Goal: Information Seeking & Learning: Learn about a topic

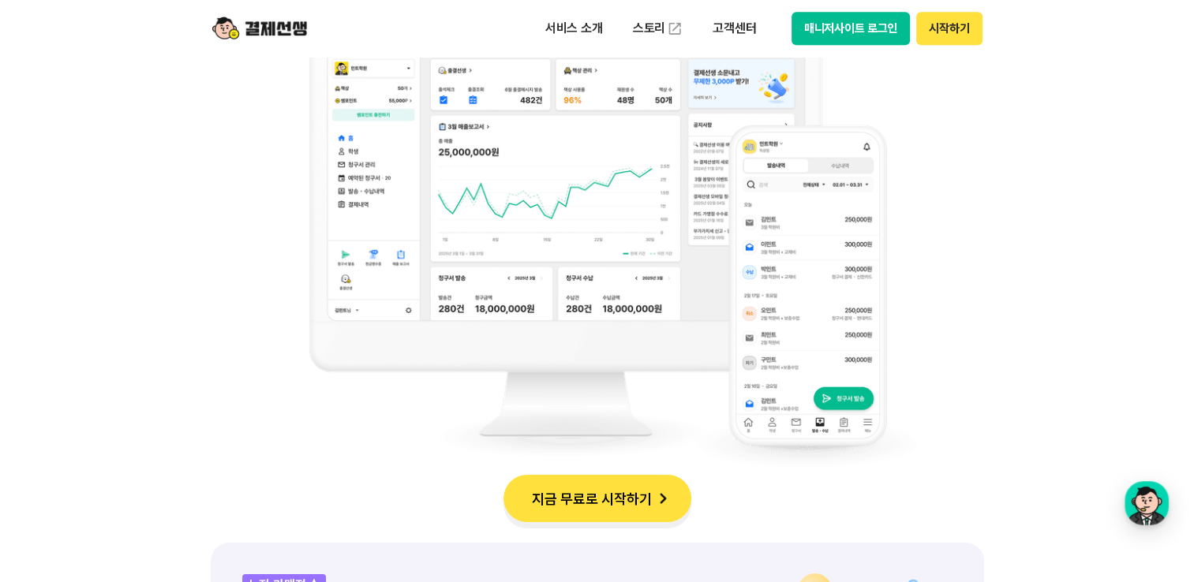
scroll to position [1342, 0]
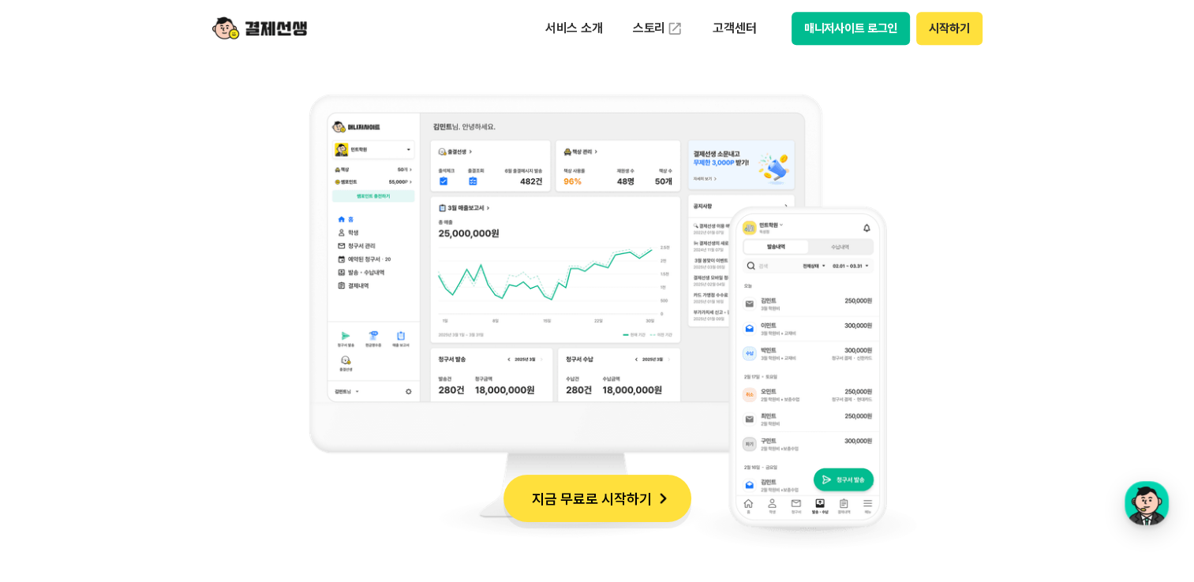
drag, startPoint x: 736, startPoint y: 253, endPoint x: 782, endPoint y: 277, distance: 52.6
click at [736, 253] on img at bounding box center [597, 321] width 639 height 505
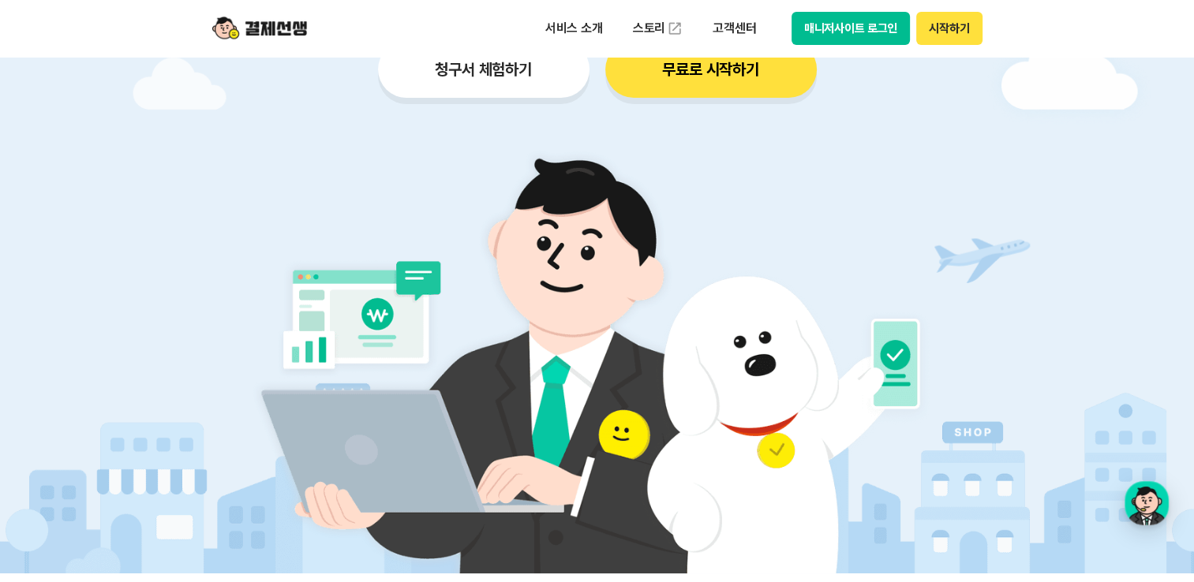
scroll to position [0, 0]
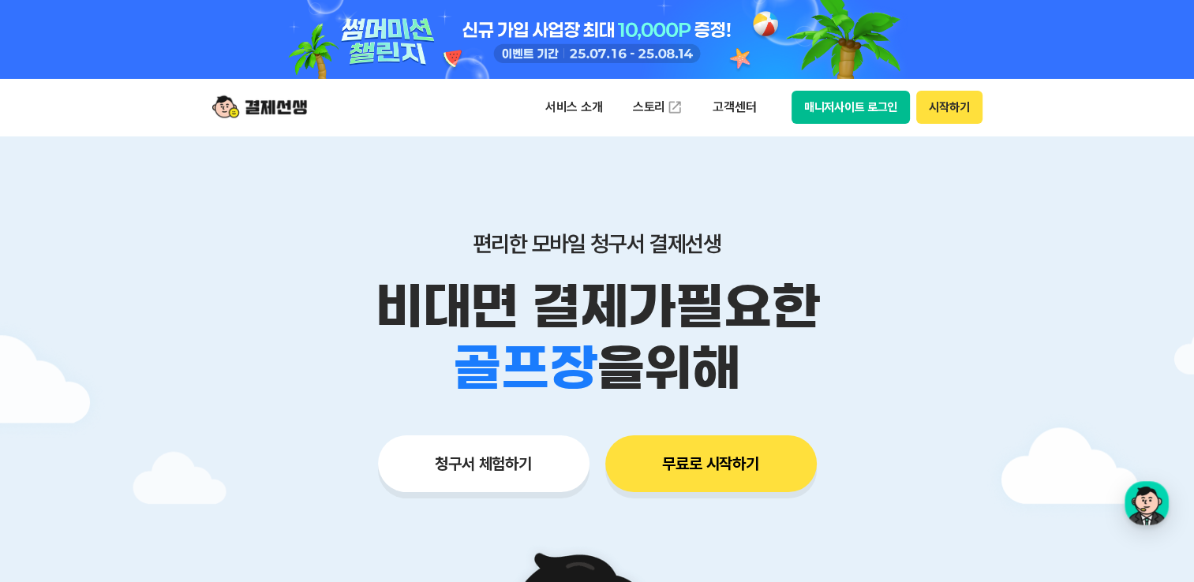
click at [270, 103] on img at bounding box center [259, 107] width 95 height 30
click at [656, 249] on p "편리한 모바일 청구서 결제선생" at bounding box center [597, 243] width 808 height 27
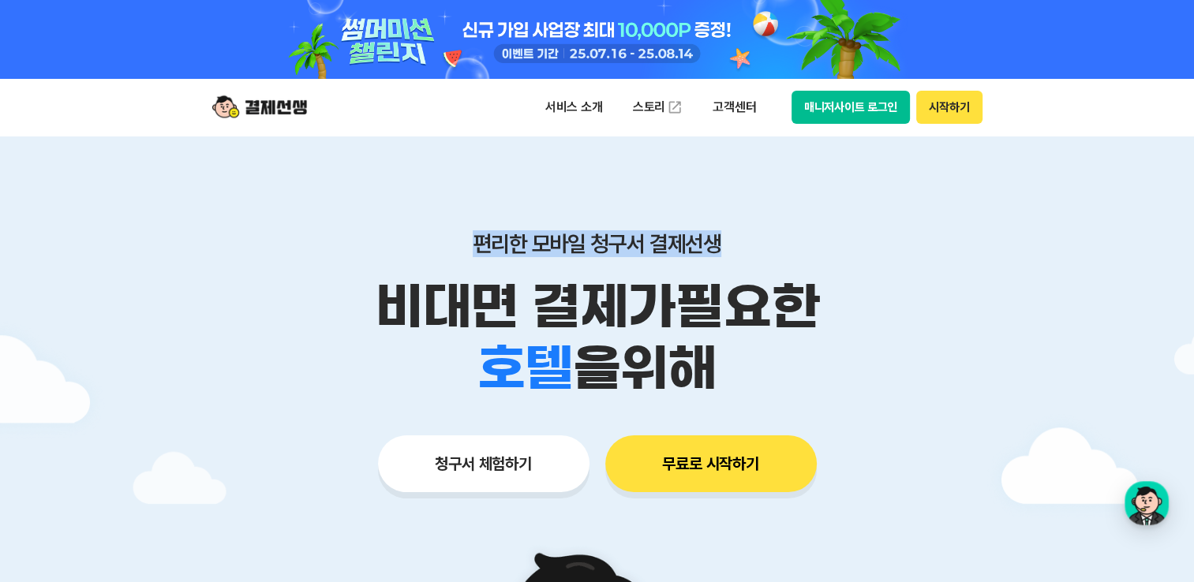
drag, startPoint x: 719, startPoint y: 248, endPoint x: 451, endPoint y: 250, distance: 267.5
click at [451, 250] on p "편리한 모바일 청구서 결제선생" at bounding box center [597, 243] width 808 height 27
drag, startPoint x: 451, startPoint y: 250, endPoint x: 382, endPoint y: 294, distance: 81.9
click at [382, 294] on p "비대면 결제가 필요한" at bounding box center [597, 307] width 808 height 62
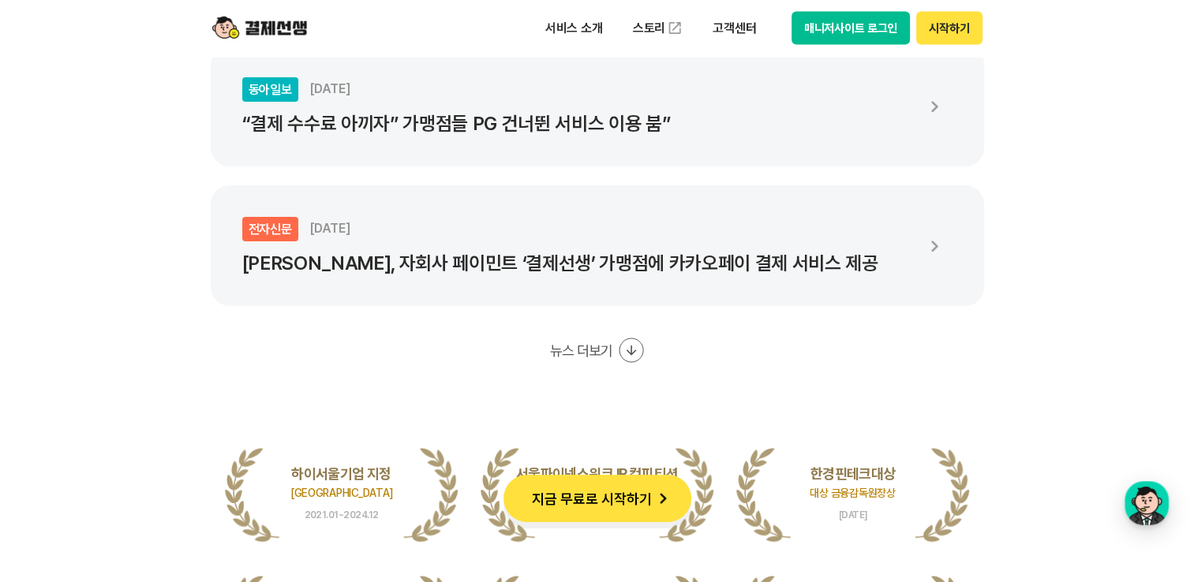
scroll to position [3078, 0]
click at [519, 133] on p "“결제 수수료 아끼자” 가맹점들 PG 건너뛴 서비스 이용 붐”" at bounding box center [577, 125] width 671 height 22
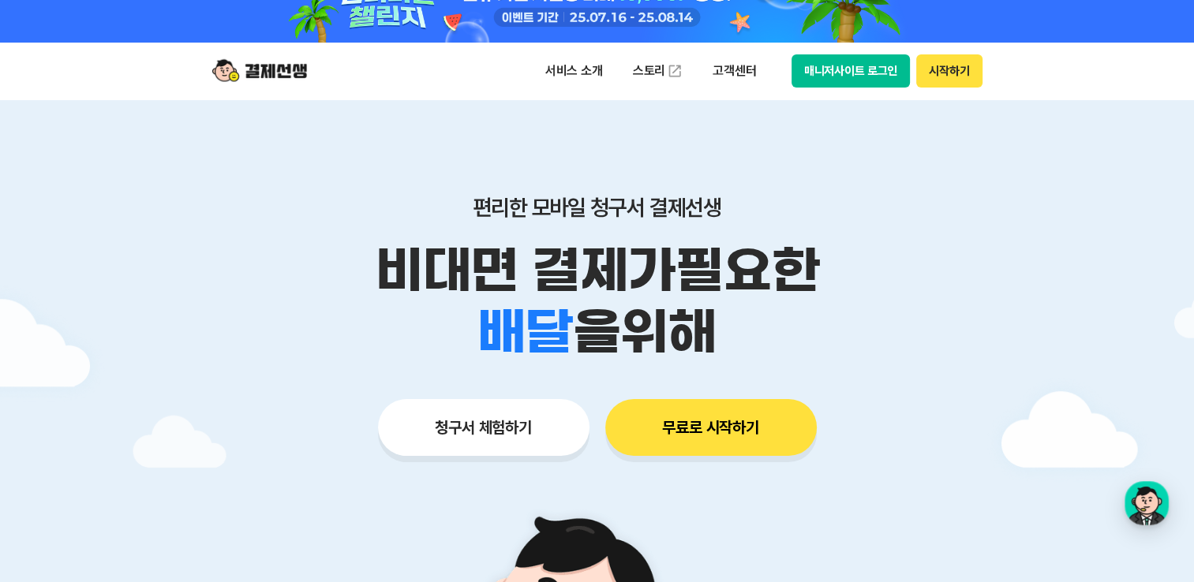
scroll to position [0, 0]
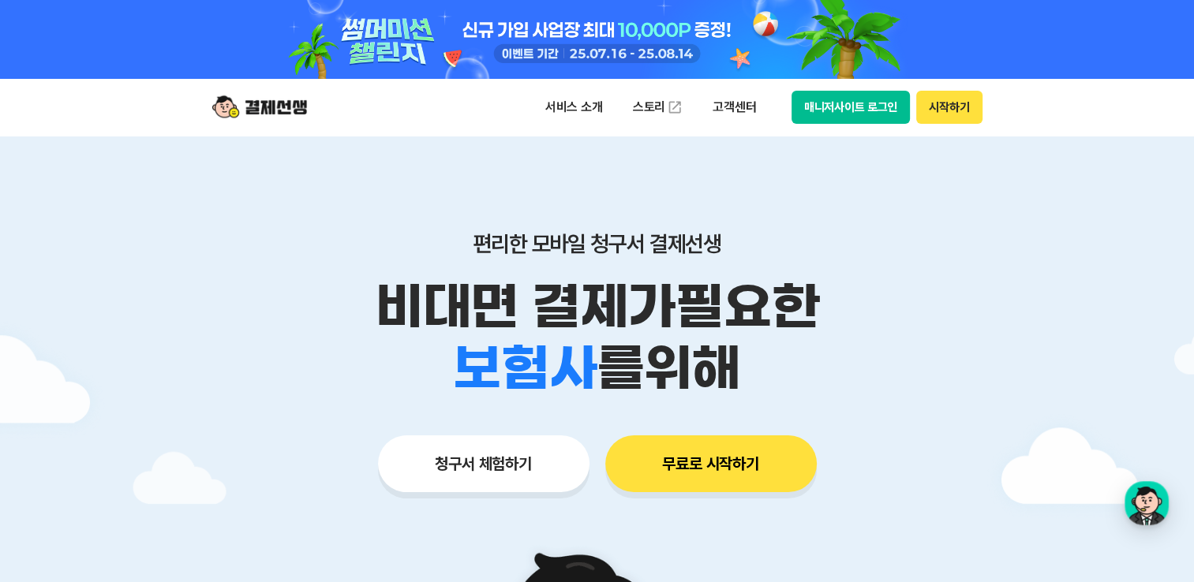
click at [291, 110] on img at bounding box center [259, 107] width 95 height 30
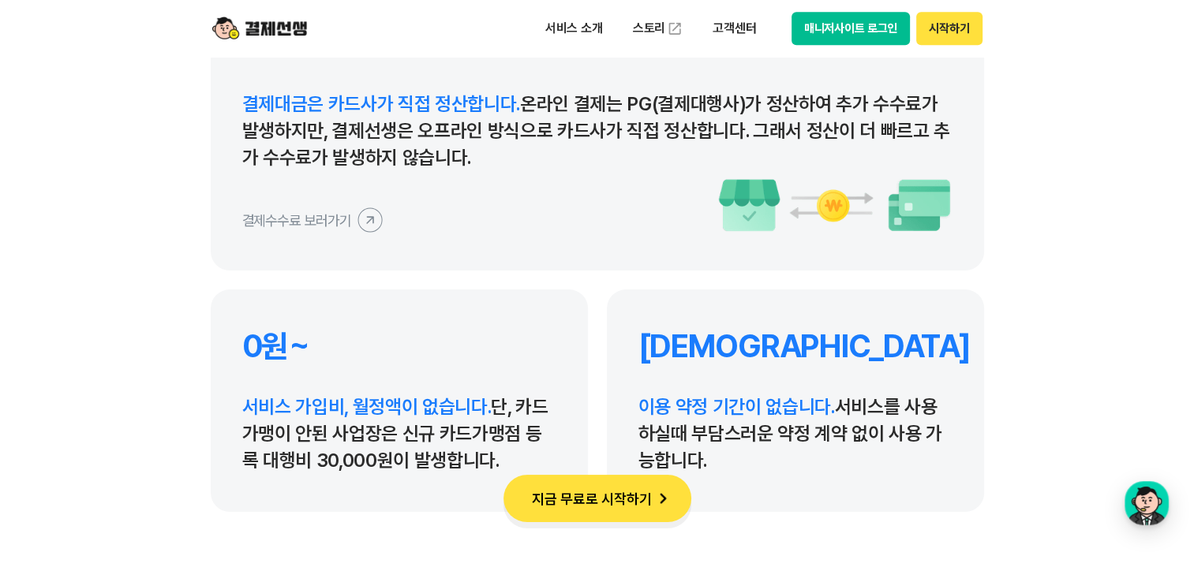
scroll to position [7576, 0]
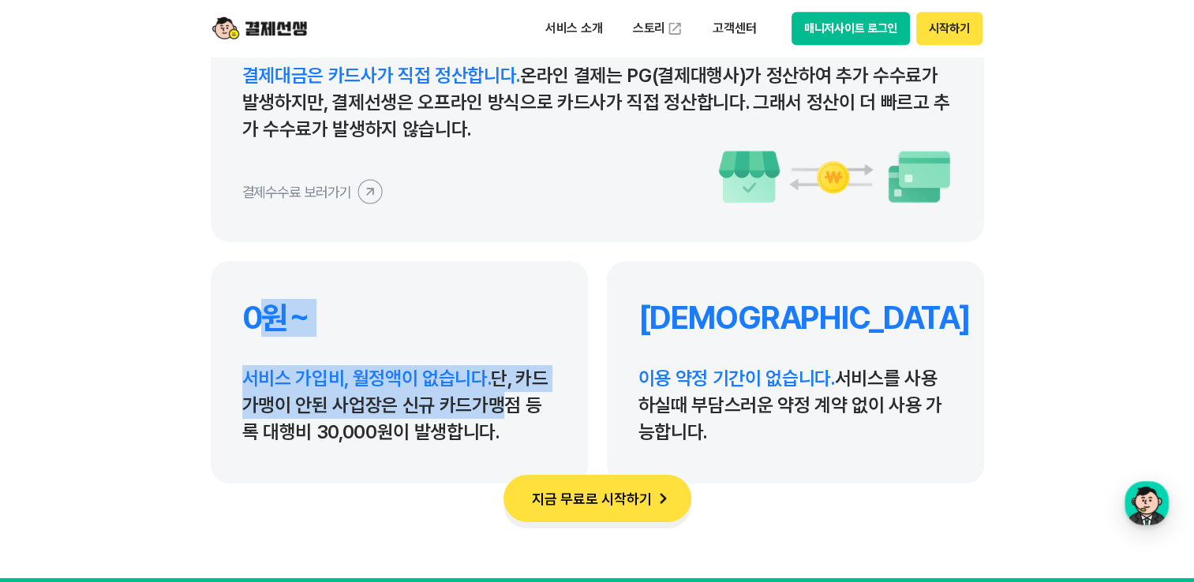
drag, startPoint x: 260, startPoint y: 329, endPoint x: 489, endPoint y: 412, distance: 243.4
click at [489, 412] on div "0원~ 서비스 가입비, 월정액이 없습니다. 단, 카드가맹이 안된 사업장은 신규 카드가맹점 등록 대행비 30,000원이 발생합니다." at bounding box center [399, 372] width 377 height 223
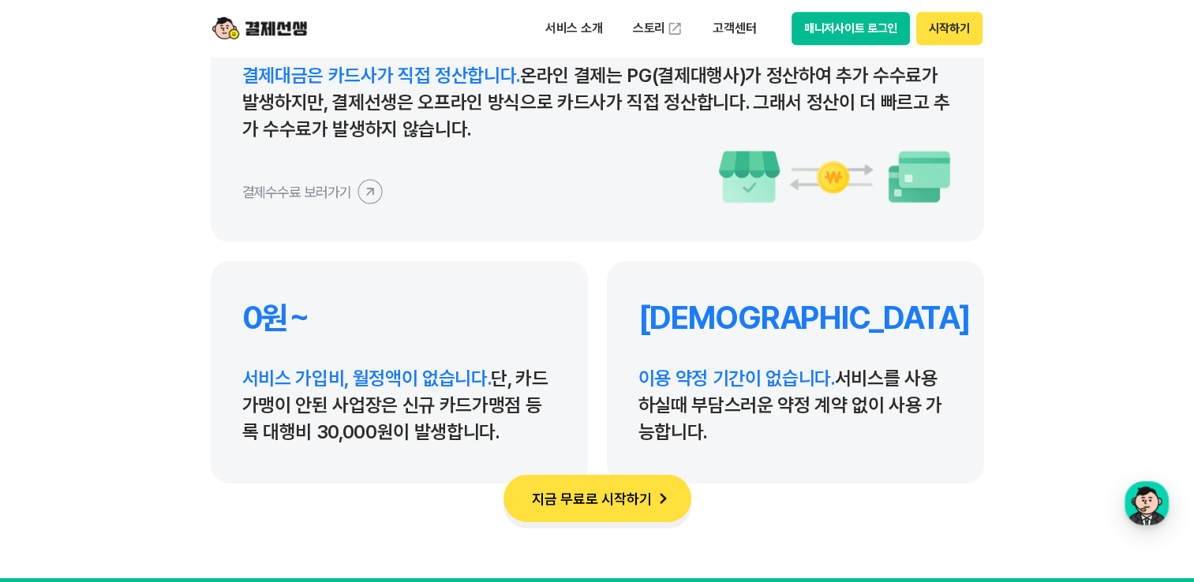
drag, startPoint x: 489, startPoint y: 412, endPoint x: 489, endPoint y: 430, distance: 18.2
click at [494, 422] on p "서비스 가입비, 월정액이 없습니다. 단, 카드가맹이 안된 사업장은 신규 카드가맹점 등록 대행비 30,000원이 발생합니다." at bounding box center [399, 405] width 314 height 80
drag, startPoint x: 480, startPoint y: 436, endPoint x: 233, endPoint y: 327, distance: 270.0
click at [233, 327] on div "0원~ 서비스 가입비, 월정액이 없습니다. 단, 카드가맹이 안된 사업장은 신규 카드가맹점 등록 대행비 30,000원이 발생합니다." at bounding box center [399, 372] width 377 height 223
drag, startPoint x: 233, startPoint y: 327, endPoint x: 650, endPoint y: 341, distance: 417.7
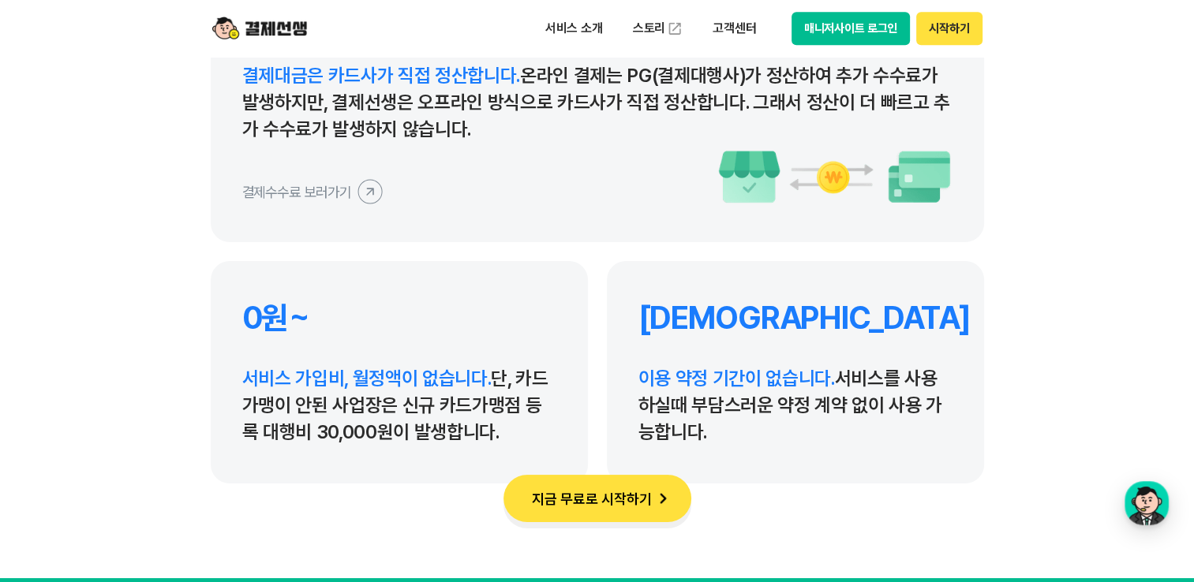
click at [650, 342] on div "무약정 이용 약정 기간이 없습니다. 서비스를 사용하실때 부담스러운 약정 계약 없이 사용 가능합니다." at bounding box center [795, 372] width 377 height 223
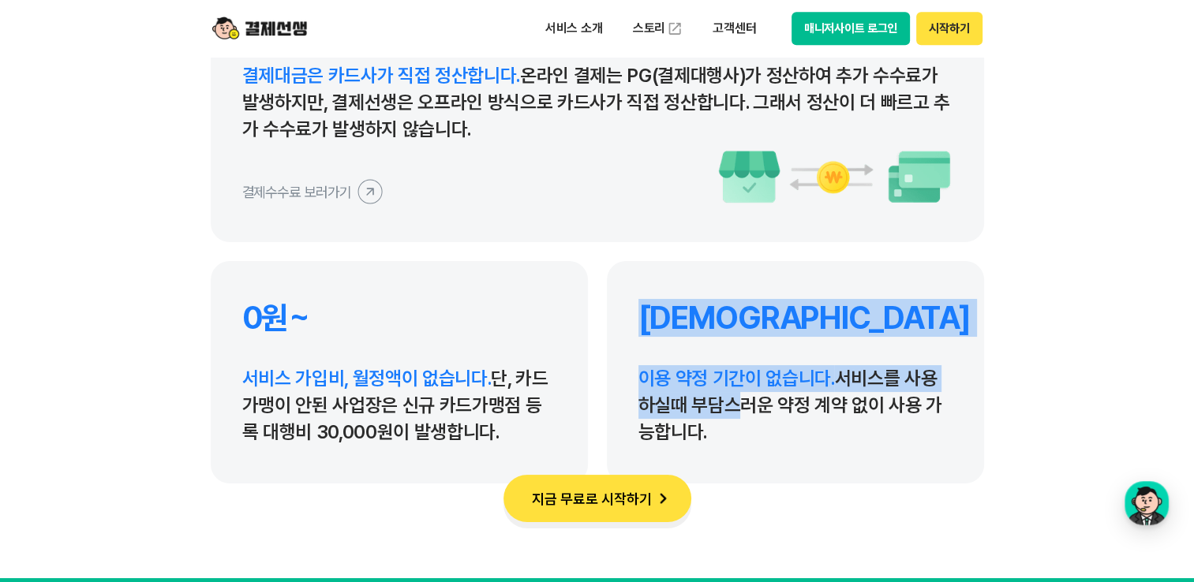
drag, startPoint x: 635, startPoint y: 311, endPoint x: 729, endPoint y: 417, distance: 141.4
click at [729, 417] on div "무약정 이용 약정 기간이 없습니다. 서비스를 사용하실때 부담스러운 약정 계약 없이 사용 가능합니다." at bounding box center [795, 372] width 377 height 223
click at [729, 417] on p "이용 약정 기간이 없습니다. 서비스를 사용하실때 부담스러운 약정 계약 없이 사용 가능합니다." at bounding box center [795, 405] width 314 height 80
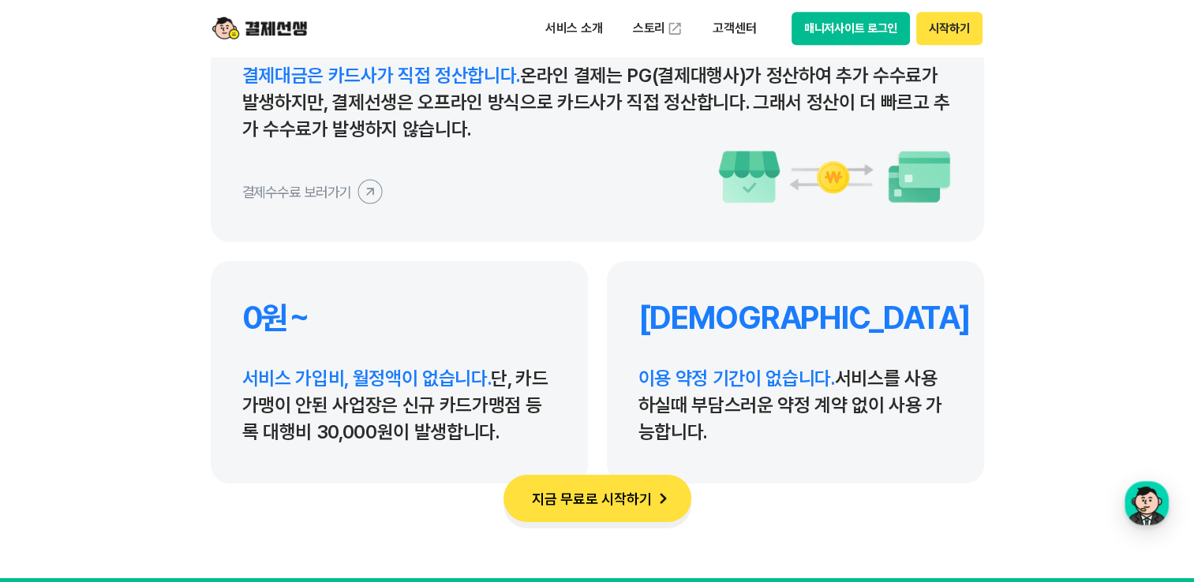
drag, startPoint x: 730, startPoint y: 429, endPoint x: 713, endPoint y: 427, distance: 17.4
click at [728, 428] on p "이용 약정 기간이 없습니다. 서비스를 사용하실때 부담스러운 약정 계약 없이 사용 가능합니다." at bounding box center [795, 405] width 314 height 80
drag, startPoint x: 709, startPoint y: 432, endPoint x: 647, endPoint y: 324, distance: 125.5
click at [640, 316] on div "무약정 이용 약정 기간이 없습니다. 서비스를 사용하실때 부담스러운 약정 계약 없이 사용 가능합니다." at bounding box center [795, 372] width 377 height 223
click at [647, 324] on h4 "[DEMOGRAPHIC_DATA]" at bounding box center [795, 318] width 314 height 38
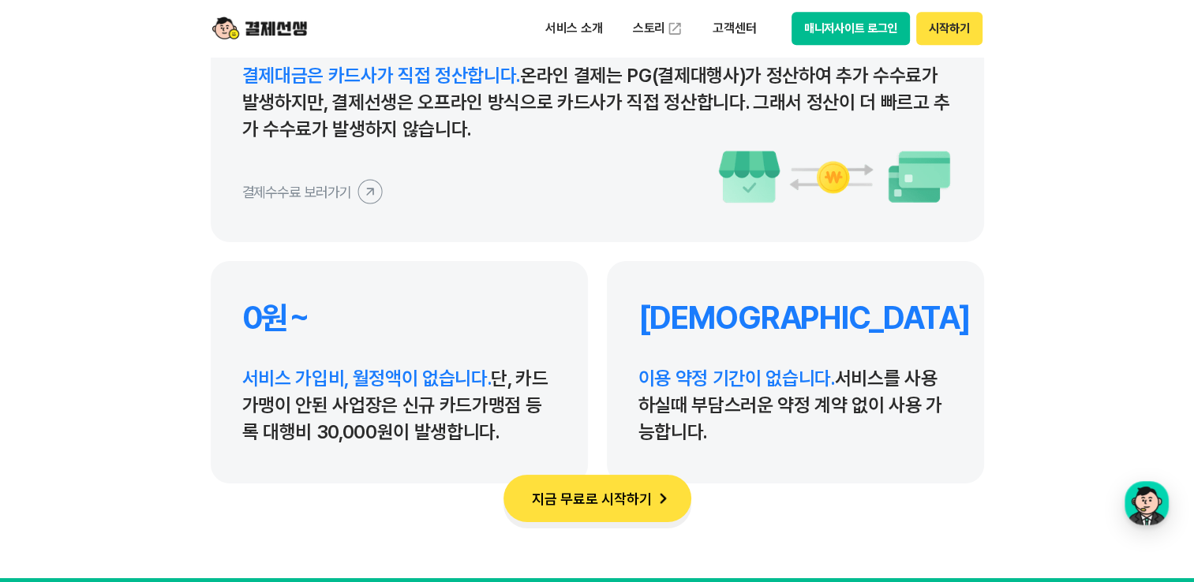
click at [653, 335] on h4 "[DEMOGRAPHIC_DATA]" at bounding box center [795, 318] width 314 height 38
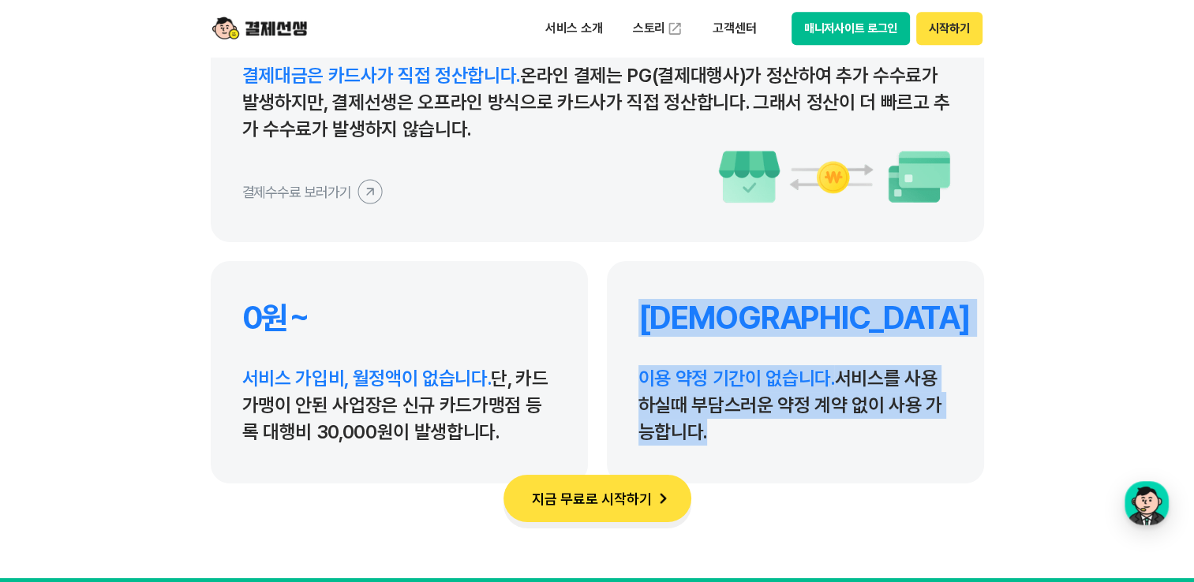
drag, startPoint x: 644, startPoint y: 321, endPoint x: 702, endPoint y: 423, distance: 117.4
click at [702, 423] on div "무약정 이용 약정 기간이 없습니다. 서비스를 사용하실때 부담스러운 약정 계약 없이 사용 가능합니다." at bounding box center [795, 372] width 377 height 223
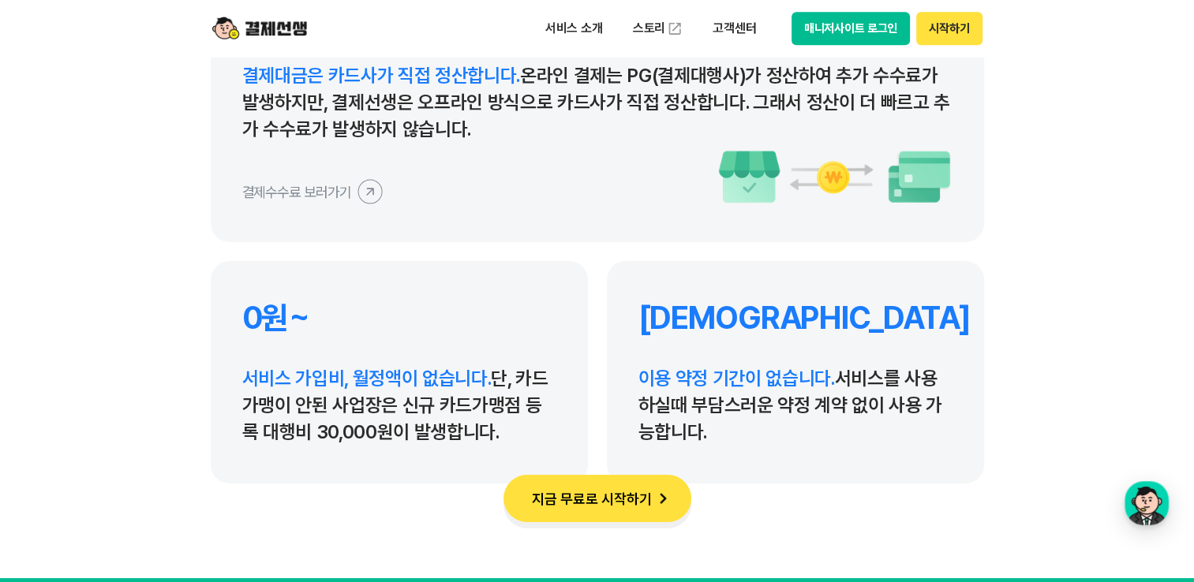
click at [709, 425] on p "이용 약정 기간이 없습니다. 서비스를 사용하실때 부담스러운 약정 계약 없이 사용 가능합니다." at bounding box center [795, 405] width 314 height 80
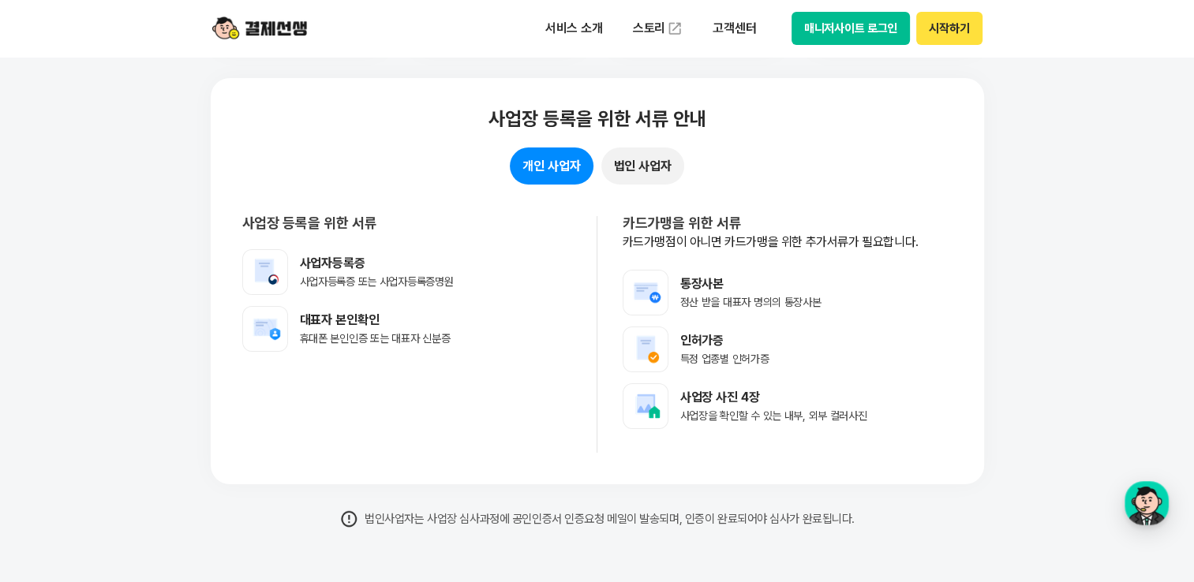
scroll to position [12469, 0]
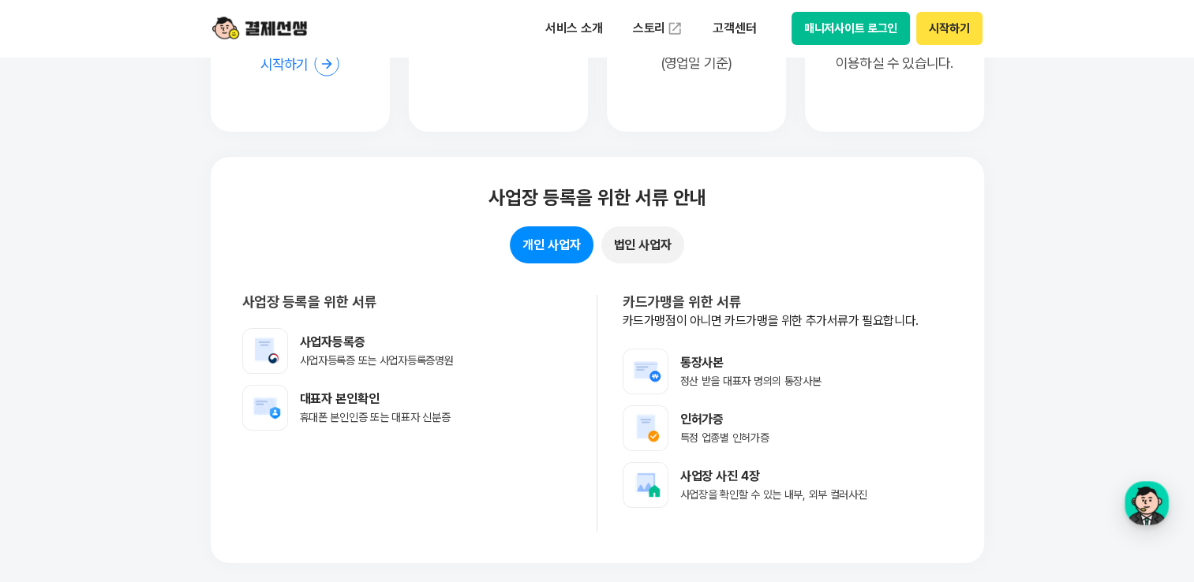
click at [647, 238] on button "법인 사업자" at bounding box center [642, 245] width 83 height 37
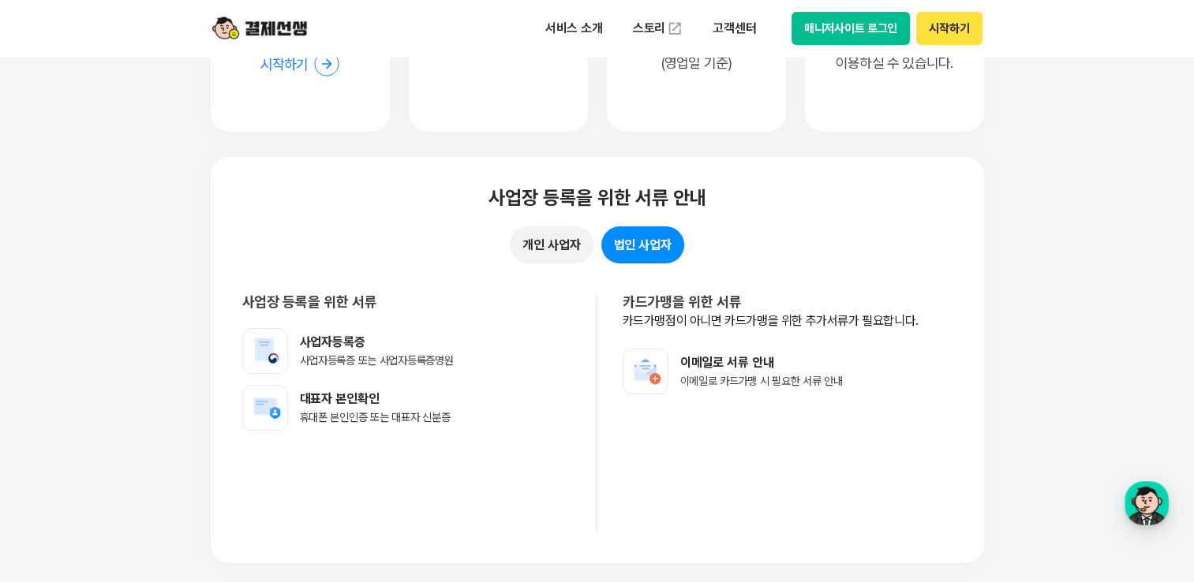
click at [568, 239] on button "개인 사업자" at bounding box center [551, 245] width 83 height 37
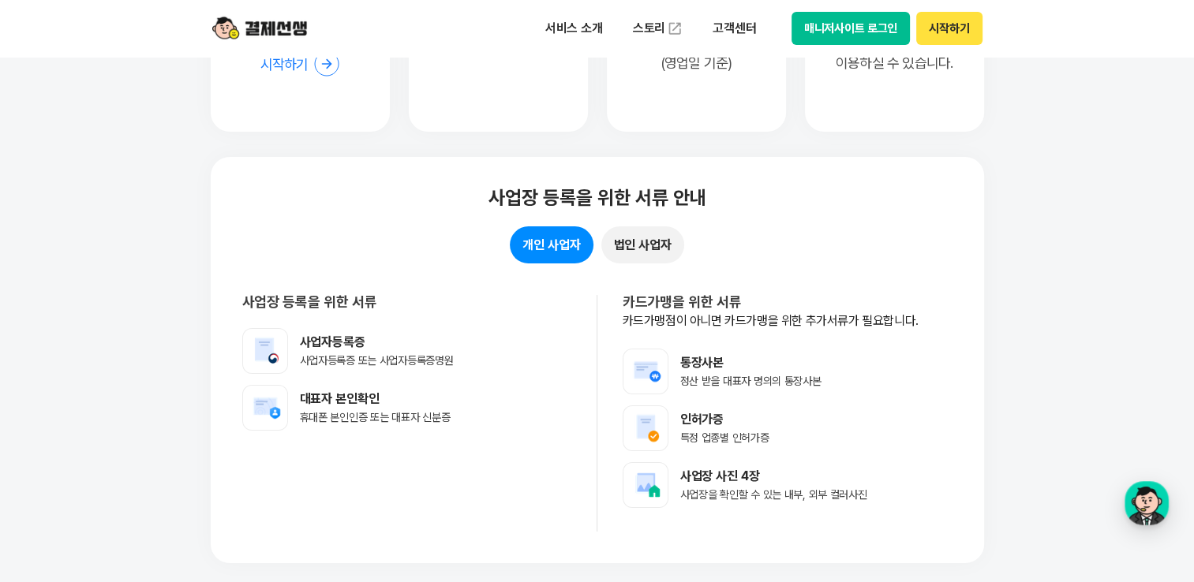
click at [669, 251] on button "법인 사업자" at bounding box center [642, 245] width 83 height 37
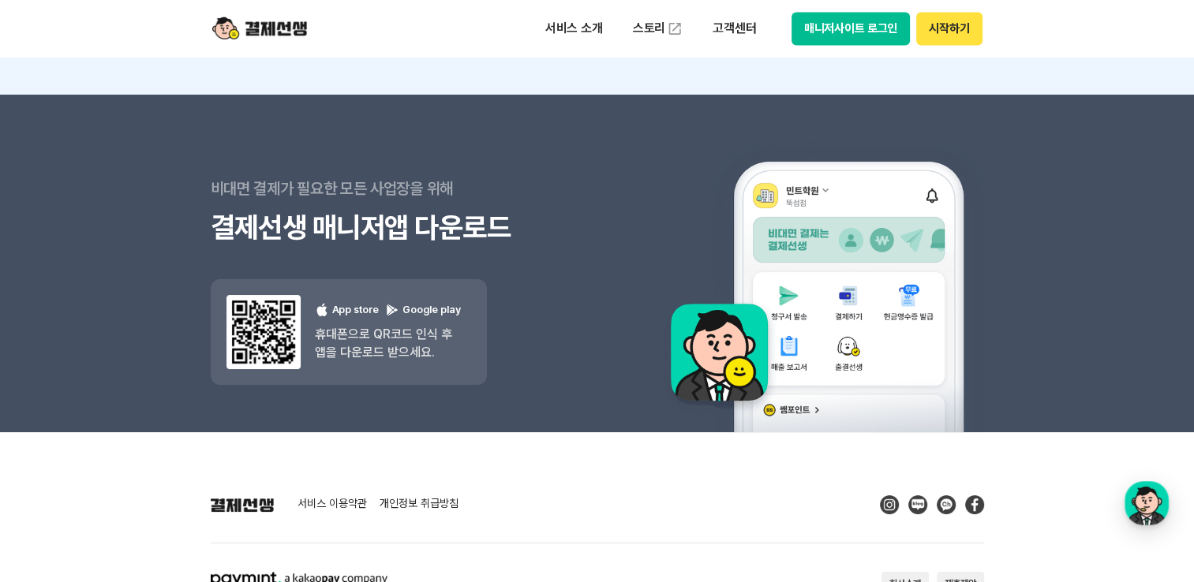
scroll to position [14354, 0]
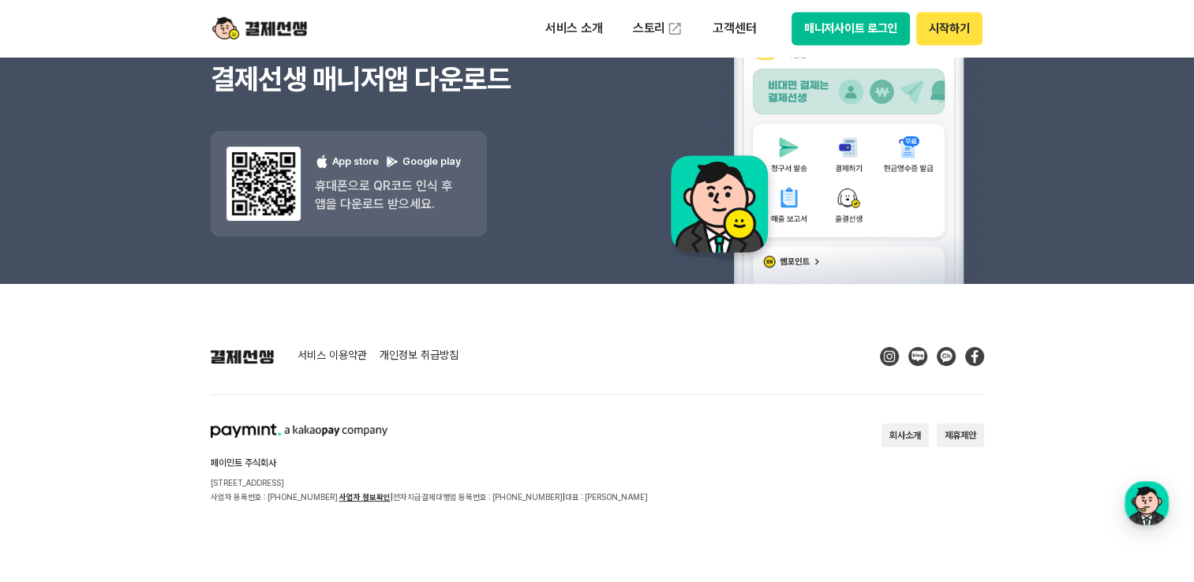
click at [1099, 396] on footer "서비스 이용약관 개인정보 취급방침 페이민트 주식회사 [STREET_ADDRESS] 사업자 등록번호 : [PHONE_NUMBER] 사업자 정보확…" at bounding box center [597, 433] width 1194 height 299
click at [882, 440] on button "회사소개" at bounding box center [905, 436] width 47 height 24
